Goal: Task Accomplishment & Management: Use online tool/utility

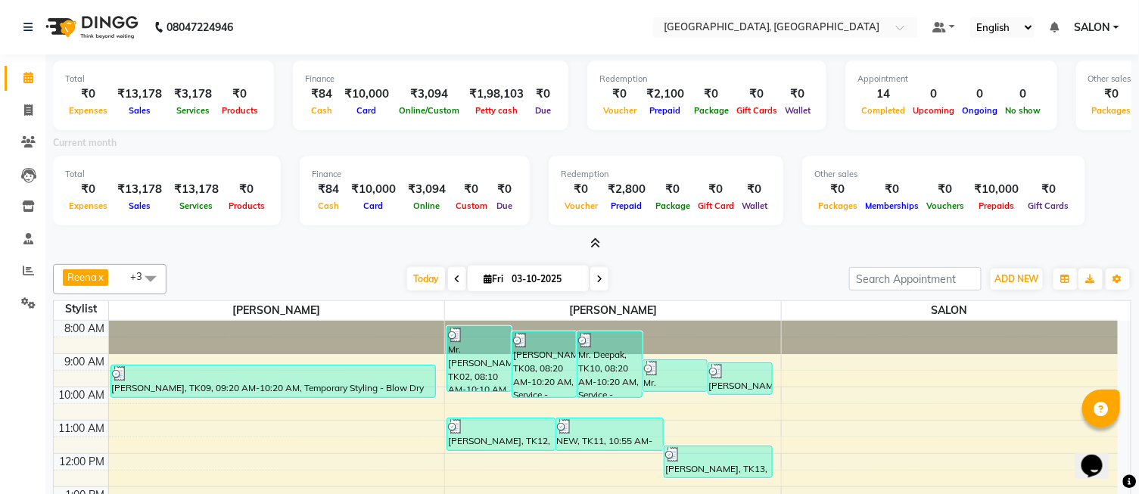
click at [598, 238] on icon at bounding box center [595, 243] width 10 height 11
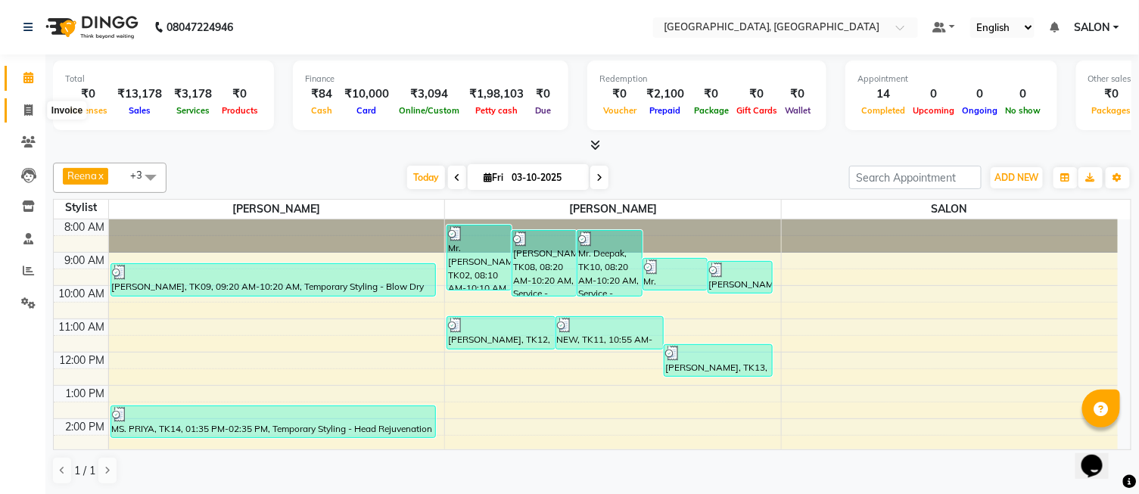
click at [31, 111] on icon at bounding box center [28, 109] width 8 height 11
select select "service"
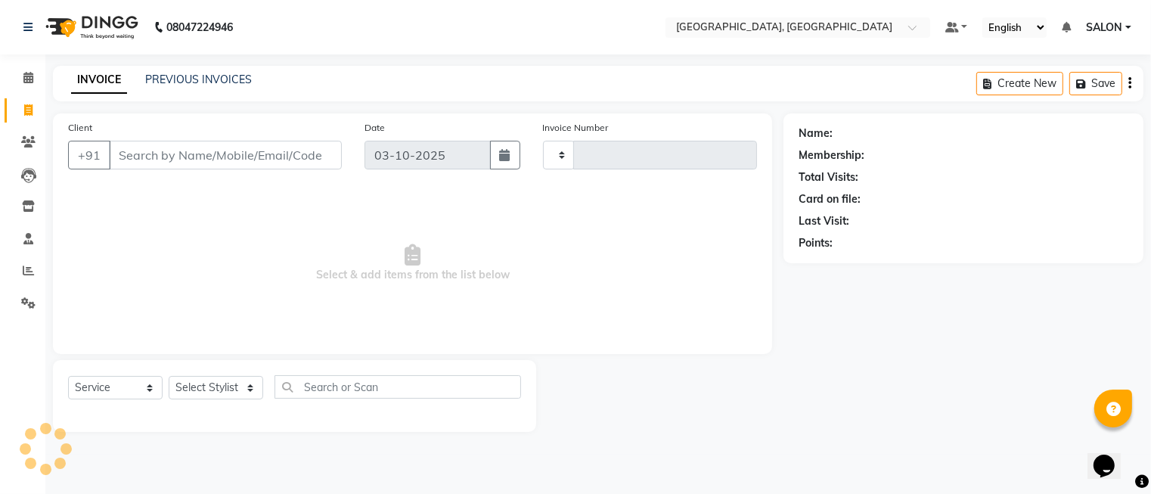
type input "1308"
select select "5370"
click at [222, 150] on input "Client" at bounding box center [225, 155] width 233 height 29
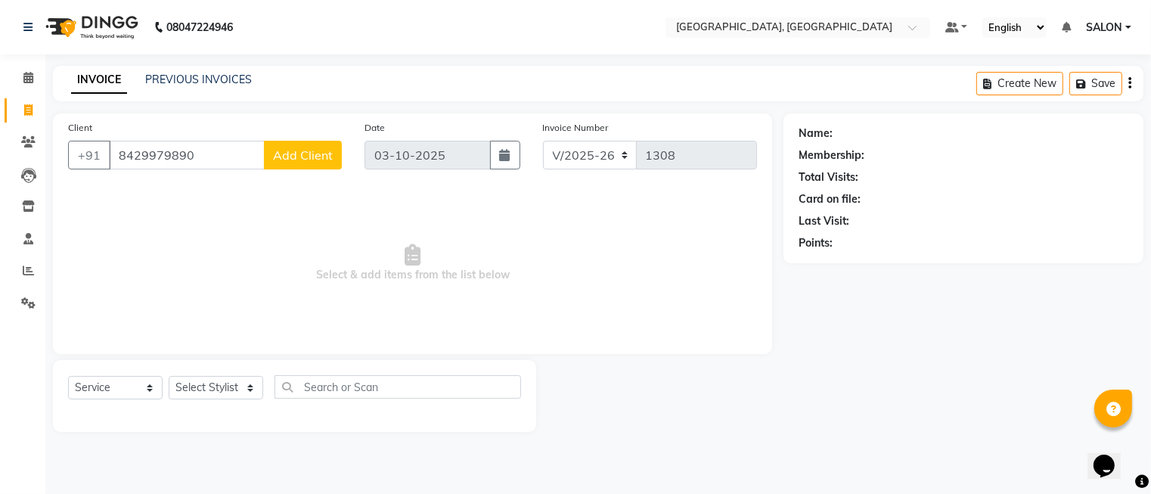
click at [222, 150] on input "8429979890" at bounding box center [187, 155] width 156 height 29
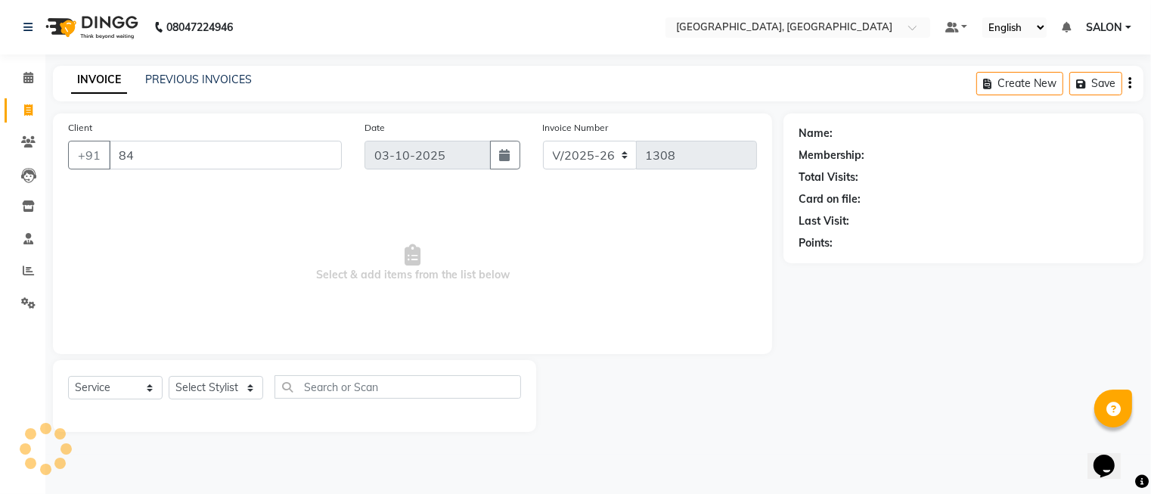
type input "8"
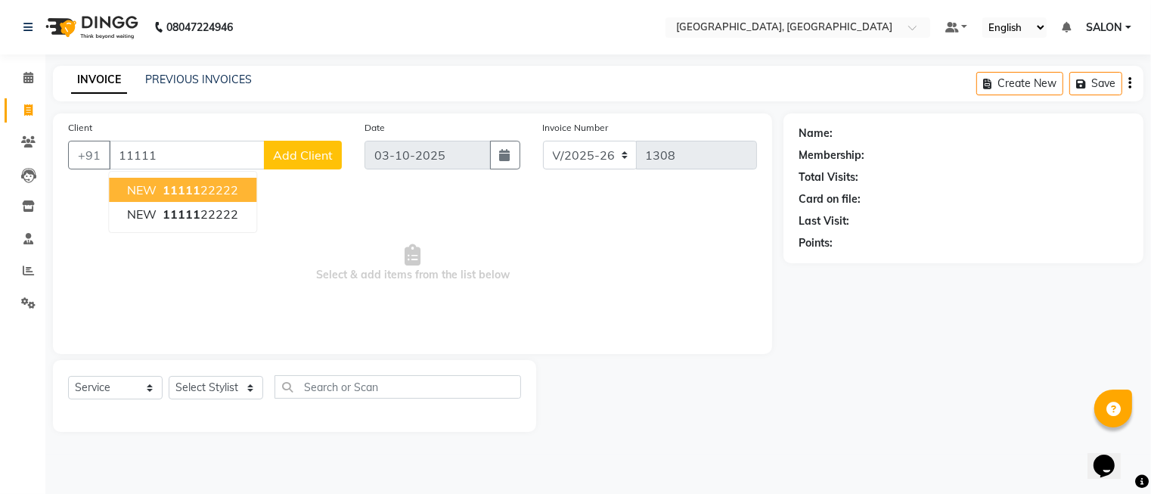
click at [207, 197] on ngb-highlight "11111 22222" at bounding box center [199, 189] width 79 height 15
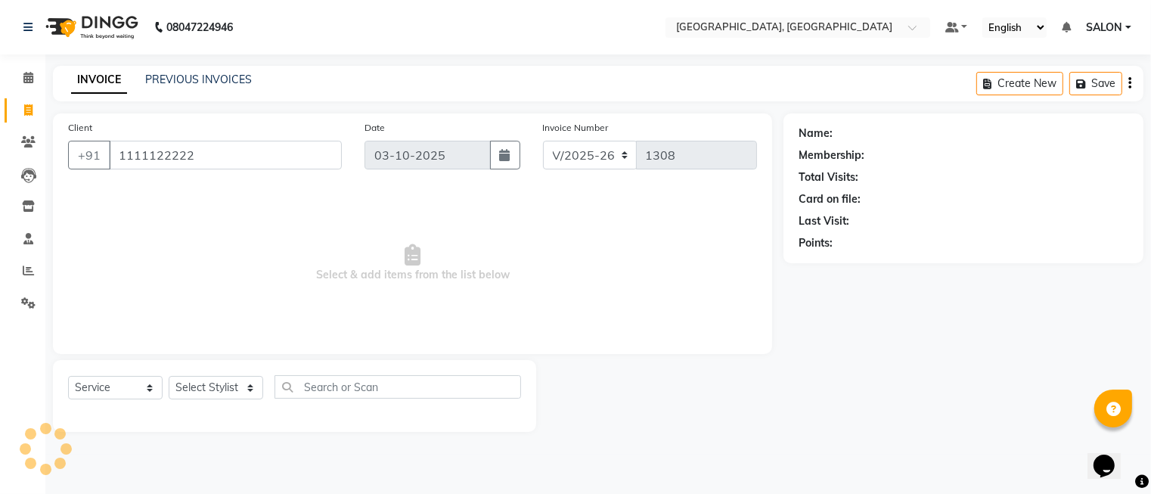
type input "1111122222"
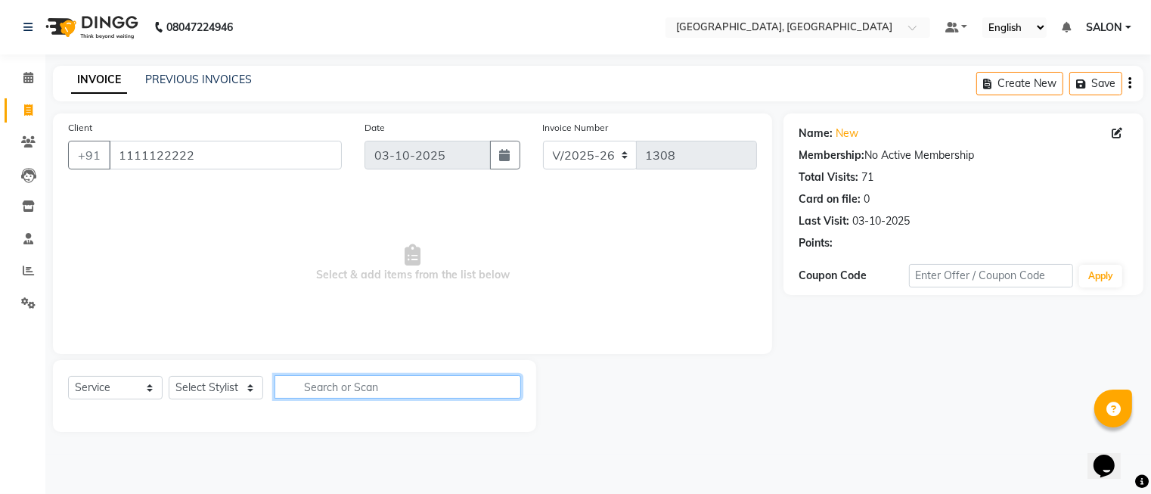
click at [334, 398] on input "text" at bounding box center [398, 386] width 247 height 23
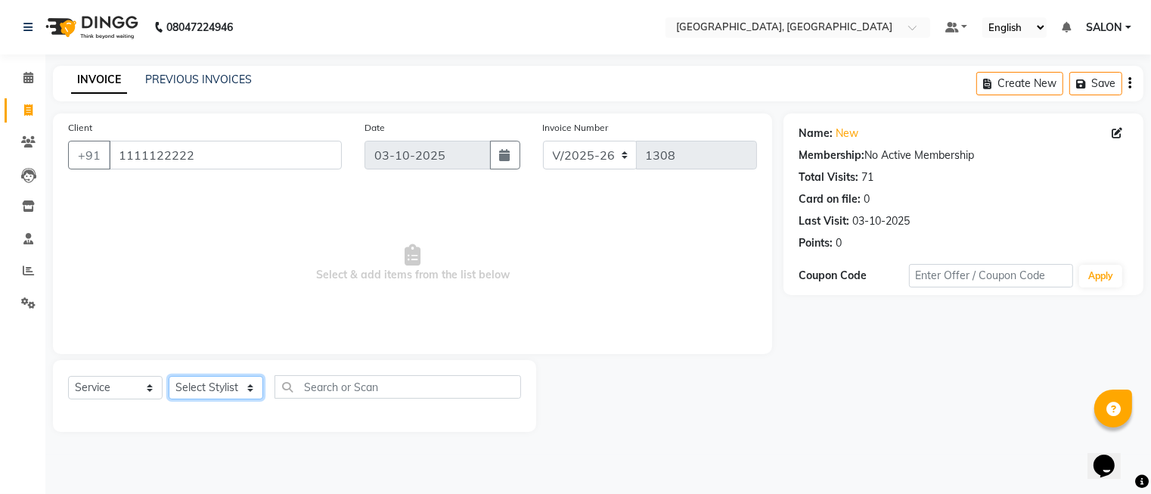
click at [235, 399] on select "Select Stylist DINGG Support Drishti [PERSON_NAME] SALON [PERSON_NAME] [PERSON_…" at bounding box center [216, 387] width 95 height 23
select select "35456"
click at [169, 377] on select "Select Stylist DINGG Support Drishti [PERSON_NAME] SALON [PERSON_NAME] [PERSON_…" at bounding box center [216, 387] width 95 height 23
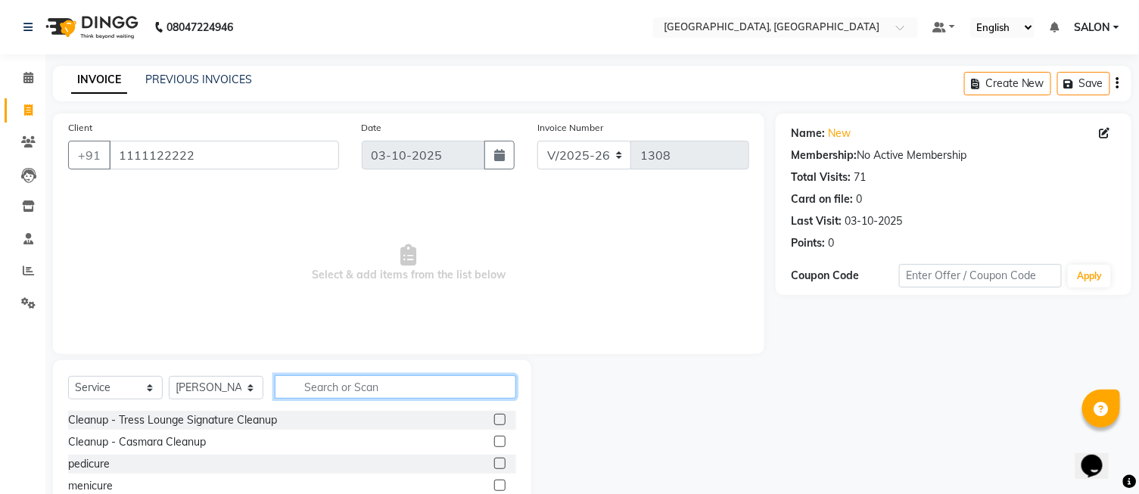
click at [330, 384] on input "text" at bounding box center [395, 386] width 241 height 23
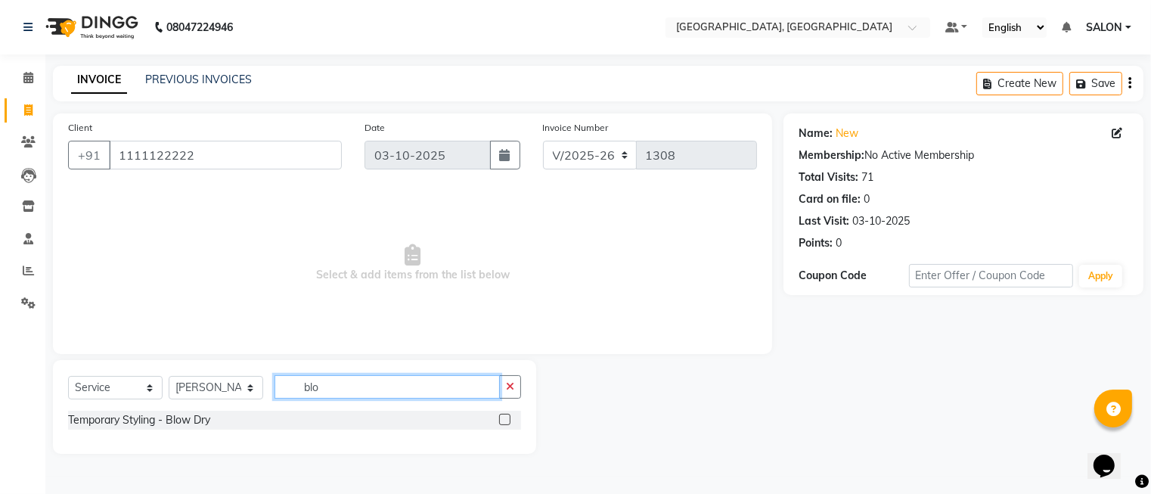
type input "blo"
click at [505, 414] on label at bounding box center [504, 419] width 11 height 11
click at [505, 415] on input "checkbox" at bounding box center [504, 420] width 10 height 10
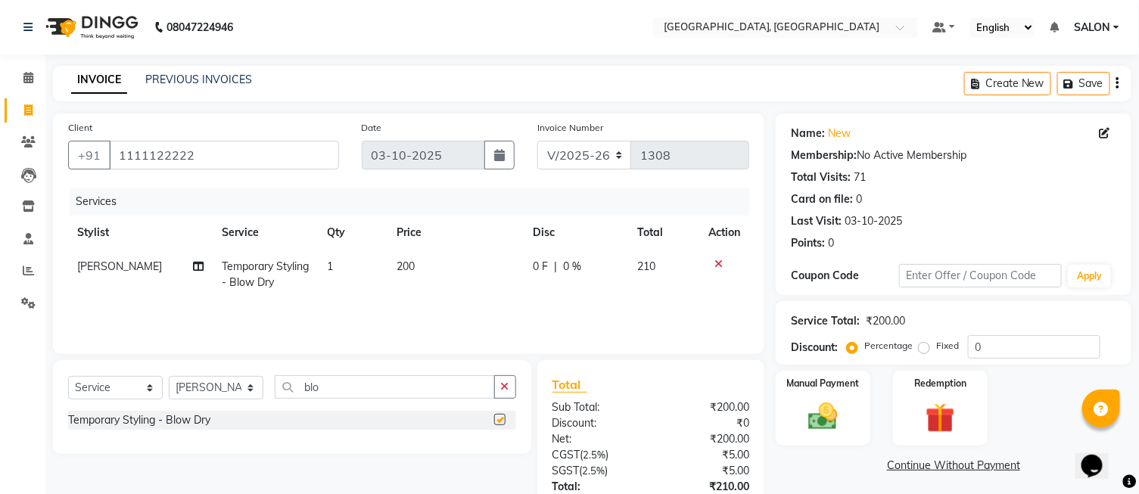
checkbox input "false"
click at [452, 265] on td "200" at bounding box center [456, 275] width 136 height 50
select select "35456"
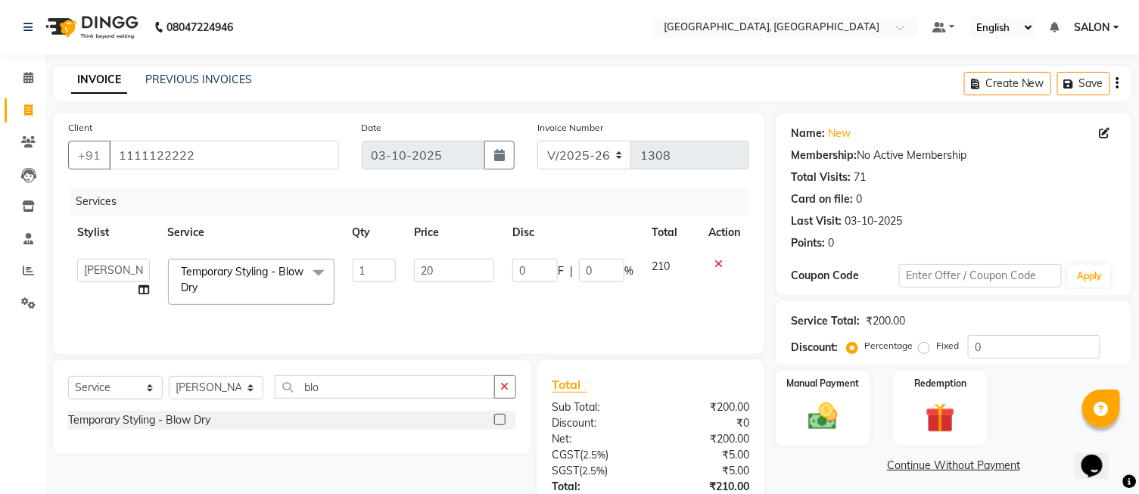
type input "2"
type input "150"
click at [823, 449] on div "Name: New Membership: No Active Membership Total Visits: 71 Card on file: 0 Las…" at bounding box center [958, 347] width 367 height 469
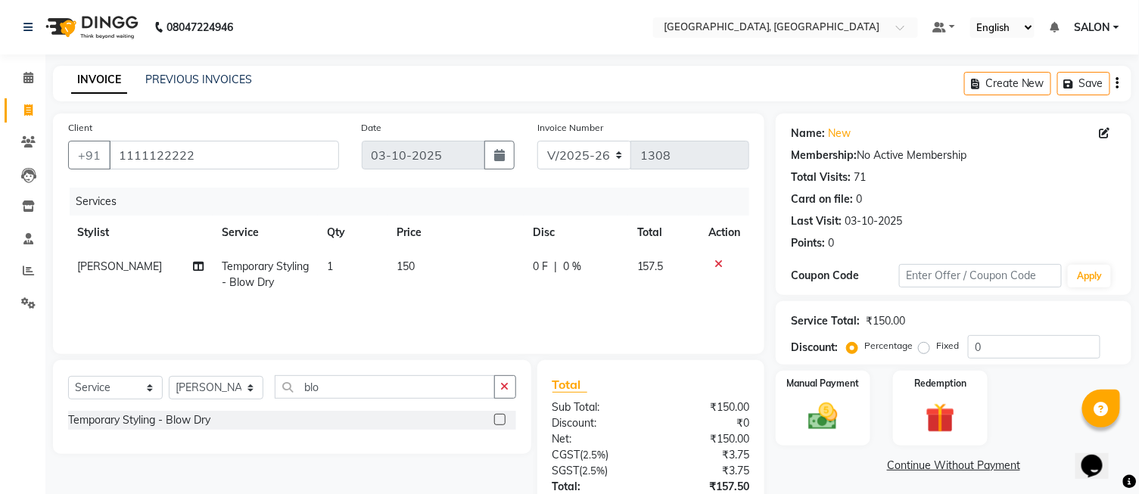
click at [936, 346] on label "Fixed" at bounding box center [947, 346] width 23 height 14
click at [921, 346] on input "Fixed" at bounding box center [926, 345] width 11 height 11
radio input "true"
click at [1000, 344] on input "0" at bounding box center [1034, 346] width 132 height 23
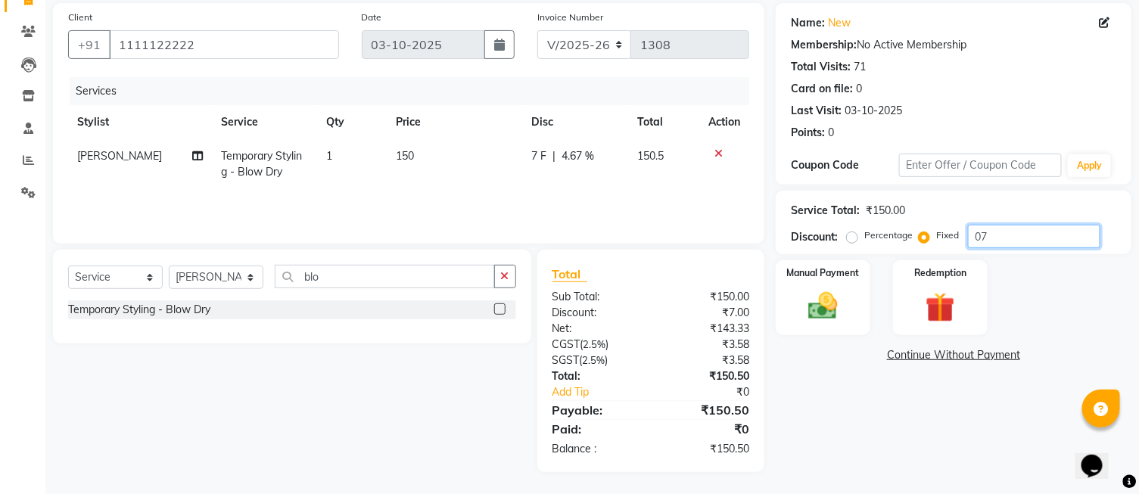
click at [1027, 242] on input "07" at bounding box center [1034, 236] width 132 height 23
type input "07.50"
click at [847, 312] on img at bounding box center [822, 307] width 50 height 36
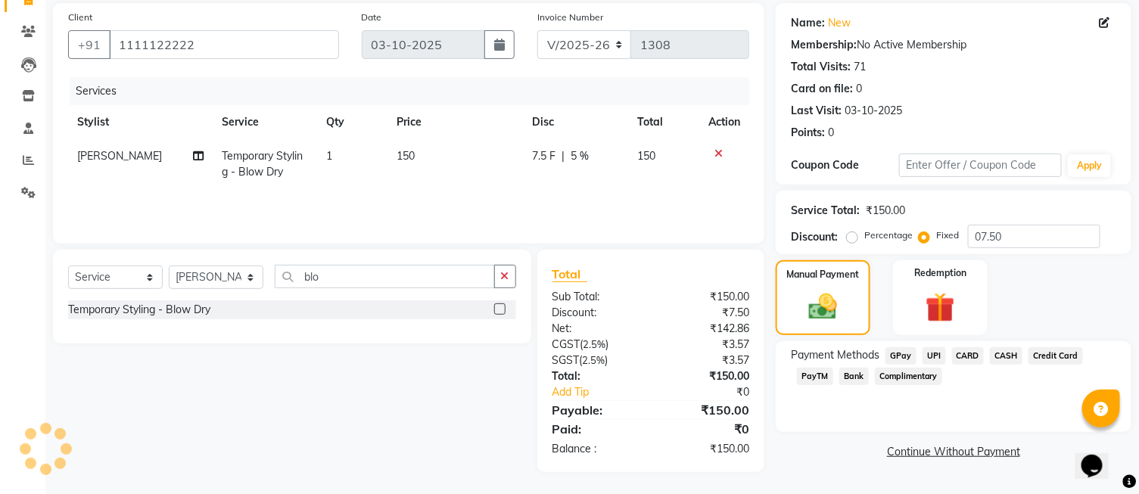
click at [925, 357] on span "UPI" at bounding box center [933, 355] width 23 height 17
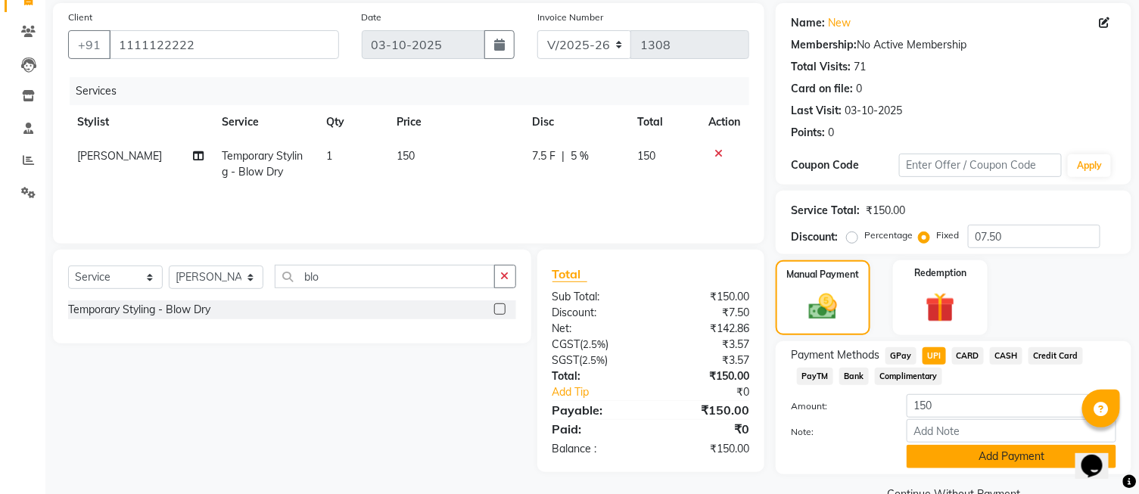
click at [974, 455] on button "Add Payment" at bounding box center [1011, 456] width 210 height 23
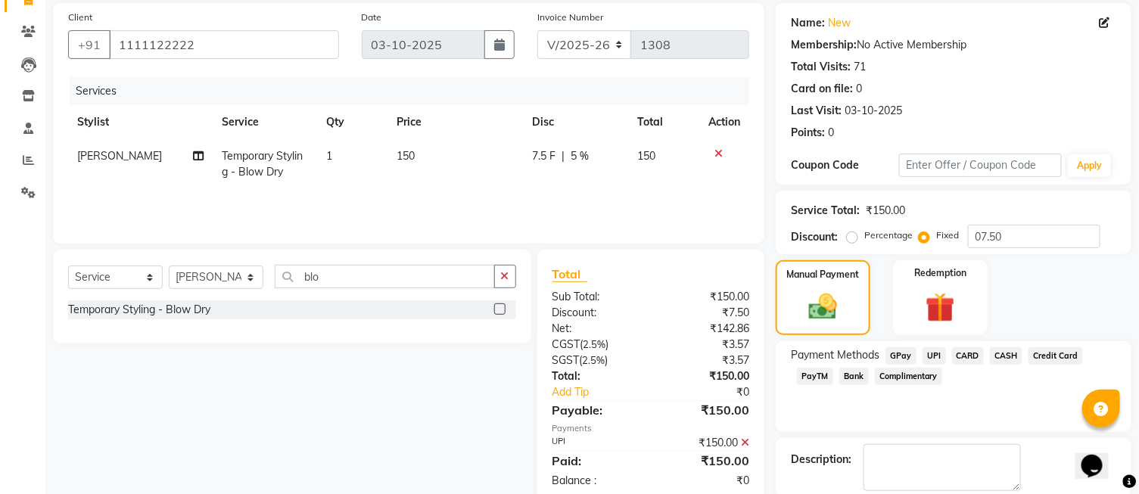
scroll to position [187, 0]
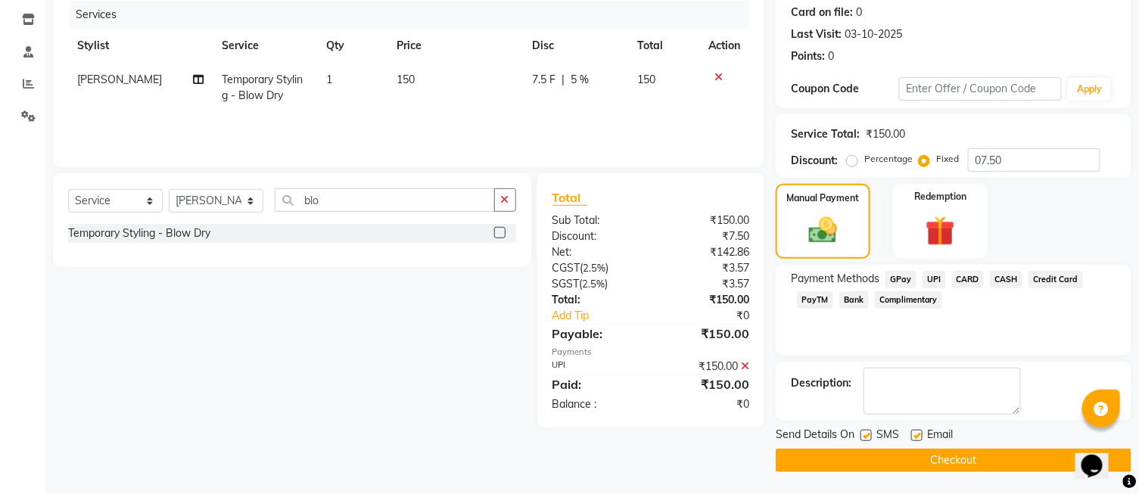
click at [955, 457] on button "Checkout" at bounding box center [953, 460] width 356 height 23
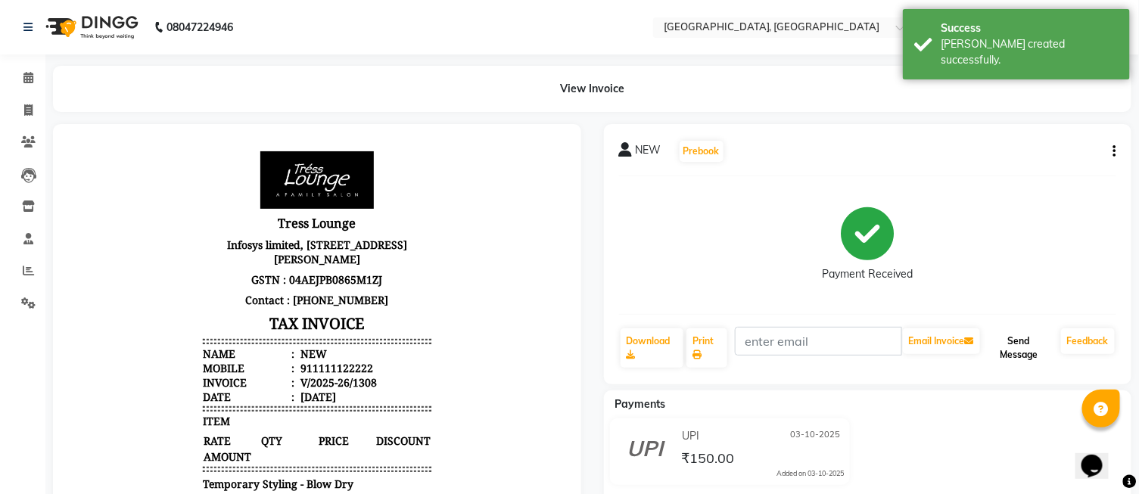
click at [997, 361] on button "Send Message" at bounding box center [1019, 347] width 72 height 39
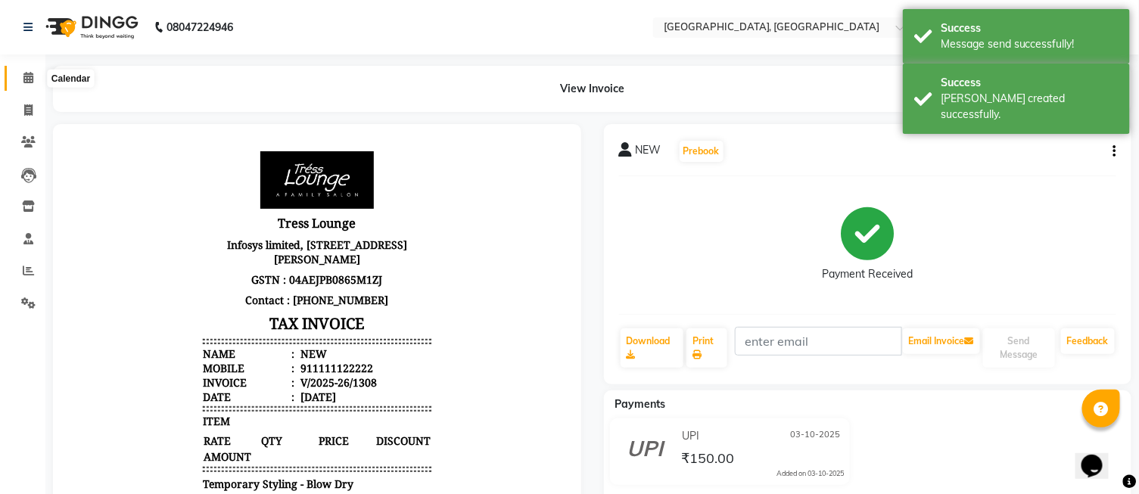
click at [25, 78] on icon at bounding box center [28, 77] width 10 height 11
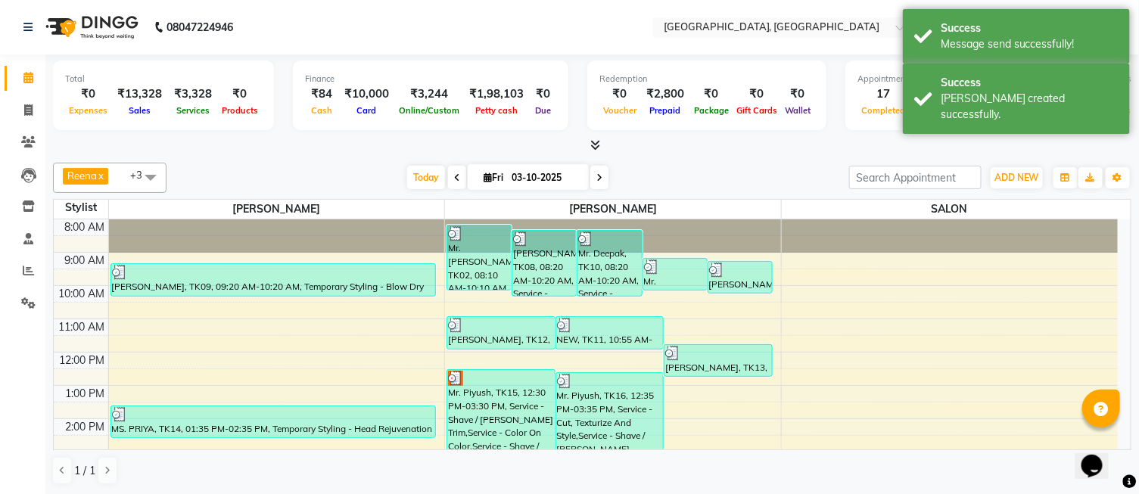
click at [598, 139] on icon at bounding box center [595, 144] width 10 height 11
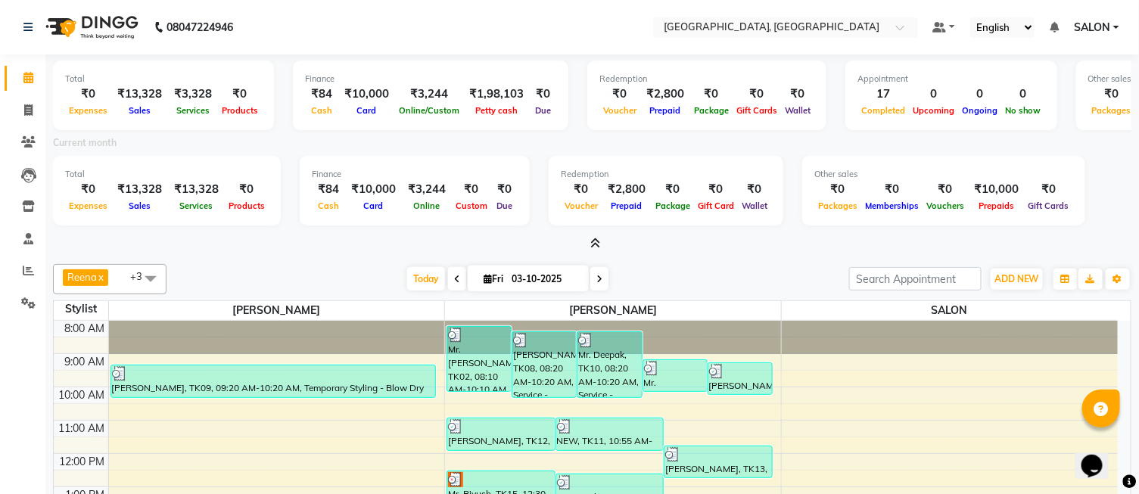
click at [600, 244] on div at bounding box center [592, 244] width 1078 height 16
click at [594, 239] on icon at bounding box center [595, 243] width 10 height 11
